Goal: Task Accomplishment & Management: Manage account settings

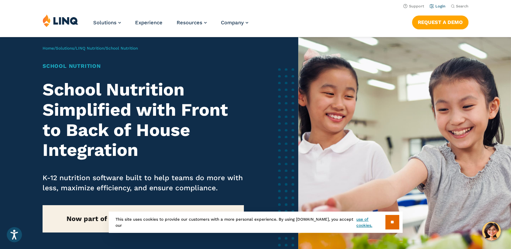
click at [441, 7] on link "Login" at bounding box center [438, 6] width 16 height 4
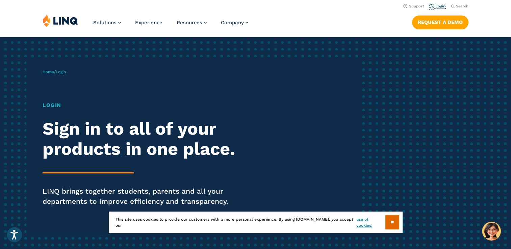
click at [441, 7] on link "Login" at bounding box center [438, 6] width 16 height 4
click at [391, 221] on input "**" at bounding box center [392, 222] width 14 height 15
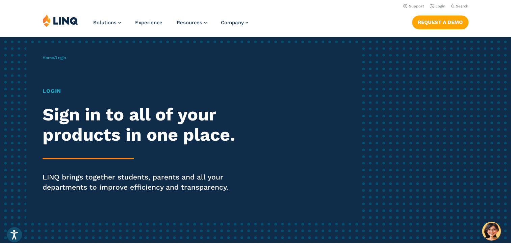
scroll to position [14, 0]
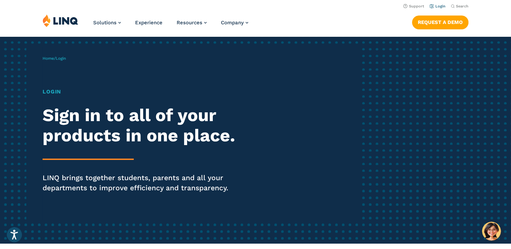
click at [440, 6] on link "Login" at bounding box center [438, 6] width 16 height 4
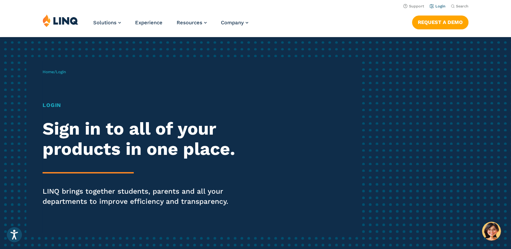
click at [439, 7] on link "Login" at bounding box center [438, 6] width 16 height 4
click at [56, 103] on h1 "Login" at bounding box center [141, 105] width 197 height 8
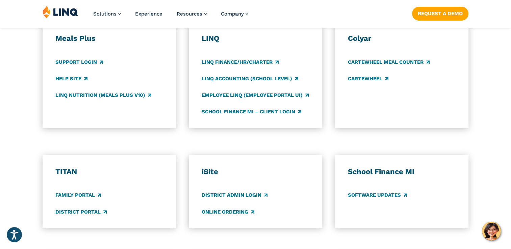
scroll to position [386, 0]
